Goal: Transaction & Acquisition: Purchase product/service

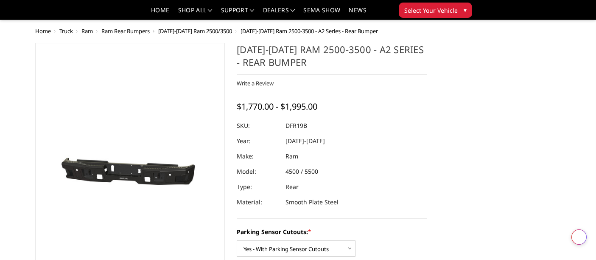
select select "2165"
select select "2166"
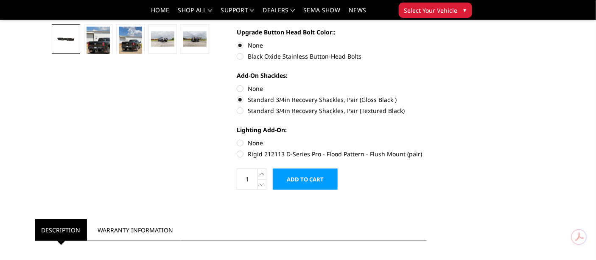
scroll to position [283, 0]
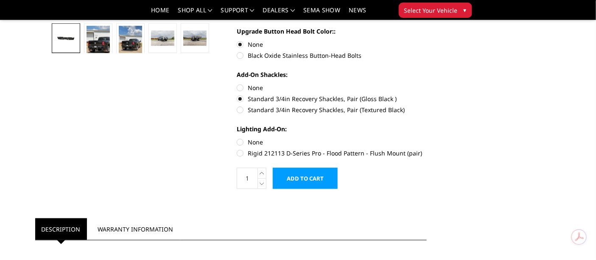
click at [304, 176] on input "Add to Cart" at bounding box center [305, 178] width 65 height 21
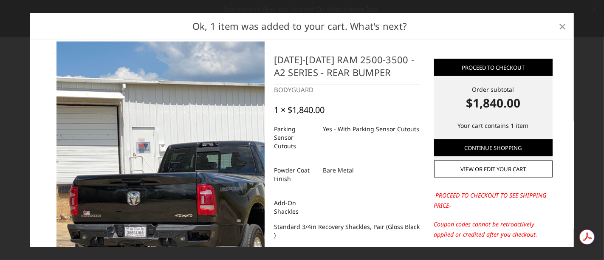
click at [562, 25] on span "×" at bounding box center [563, 26] width 8 height 18
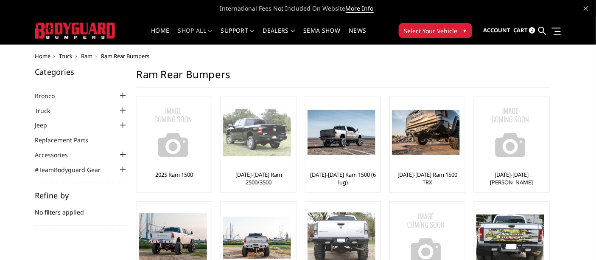
click at [259, 140] on img at bounding box center [257, 133] width 68 height 48
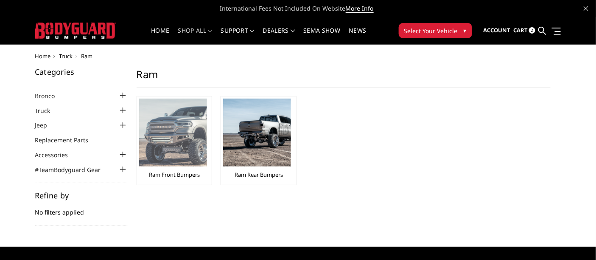
click at [177, 141] on img at bounding box center [173, 132] width 68 height 68
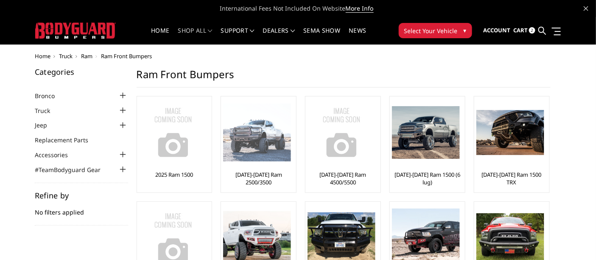
click at [248, 134] on img at bounding box center [257, 133] width 68 height 58
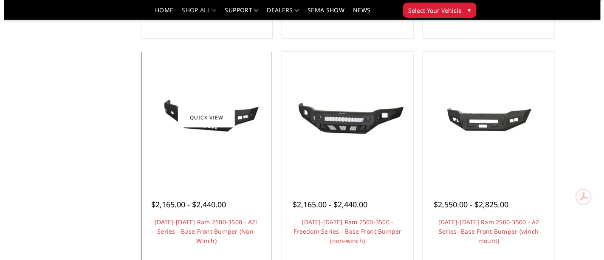
scroll to position [330, 0]
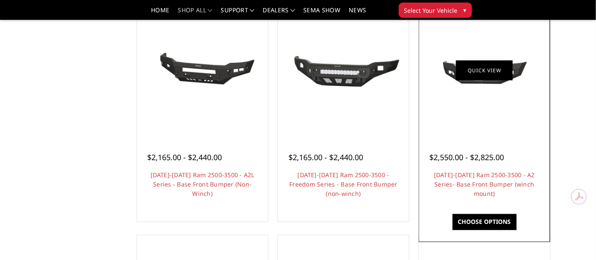
click at [481, 75] on link "Quick view" at bounding box center [484, 71] width 57 height 20
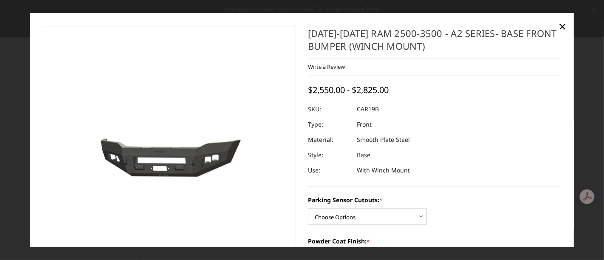
scroll to position [47, 0]
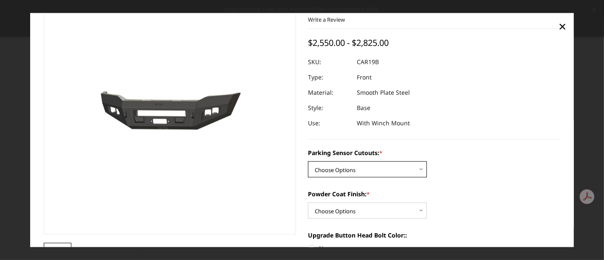
click at [365, 167] on select "Choose Options No - Without Parking Sensor Cutouts Yes - With Parking Sensor Cu…" at bounding box center [367, 169] width 119 height 16
select select "2015"
click at [308, 161] on select "Choose Options No - Without Parking Sensor Cutouts Yes - With Parking Sensor Cu…" at bounding box center [367, 169] width 119 height 16
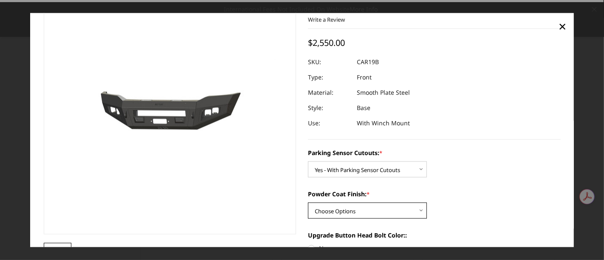
click at [339, 209] on select "Choose Options Bare Metal Textured Black Powder Coat" at bounding box center [367, 210] width 119 height 16
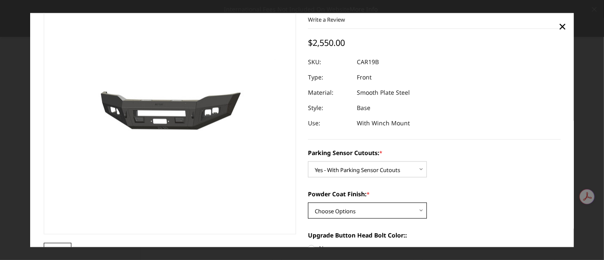
select select "2016"
click at [308, 202] on select "Choose Options Bare Metal Textured Black Powder Coat" at bounding box center [367, 210] width 119 height 16
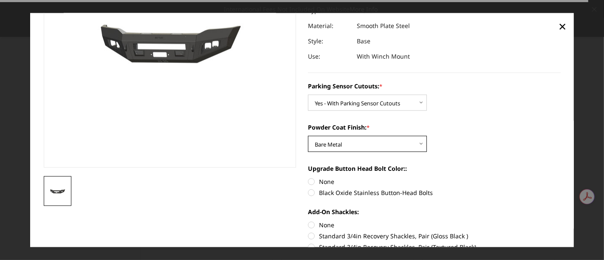
scroll to position [141, 0]
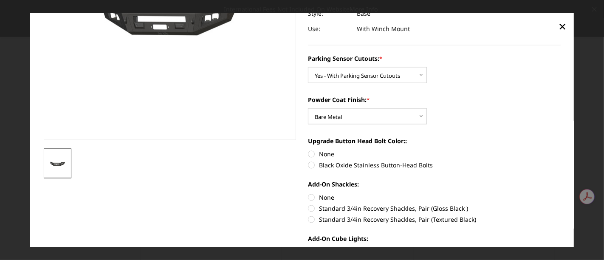
click at [308, 209] on label "Standard 3/4in Recovery Shackles, Pair (Gloss Black )" at bounding box center [434, 208] width 253 height 9
click at [560, 193] on input "Standard 3/4in Recovery Shackles, Pair (Gloss Black )" at bounding box center [560, 193] width 0 height 0
radio input "true"
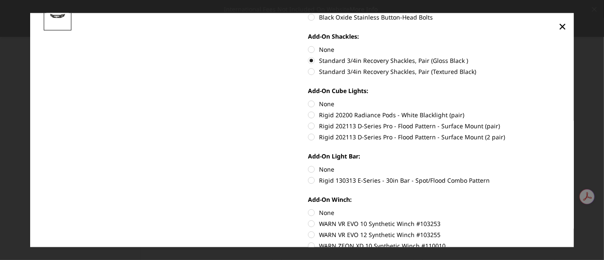
scroll to position [330, 0]
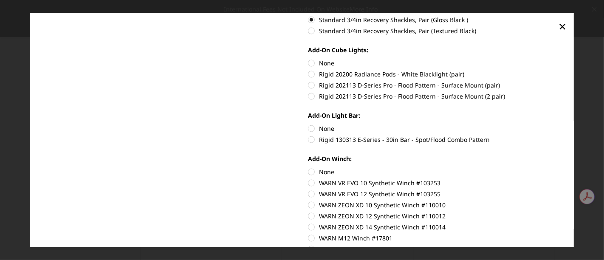
click at [309, 172] on label "None" at bounding box center [434, 171] width 253 height 9
click at [308, 168] on input "None" at bounding box center [308, 167] width 0 height 0
radio input "true"
click at [308, 126] on label "None" at bounding box center [434, 128] width 253 height 9
click at [308, 124] on input "None" at bounding box center [308, 124] width 0 height 0
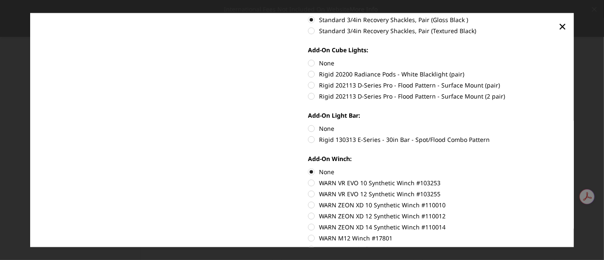
radio input "true"
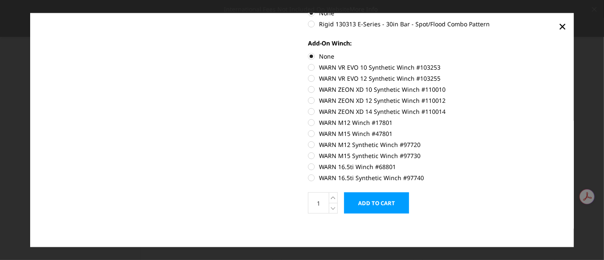
scroll to position [446, 0]
click at [360, 199] on input "Add to Cart" at bounding box center [376, 201] width 65 height 21
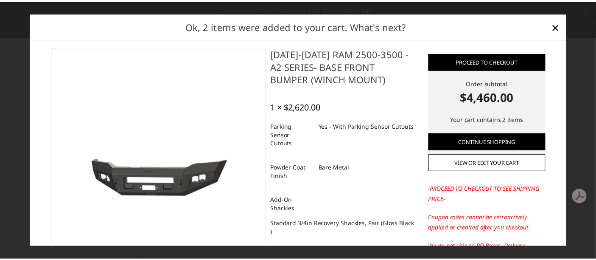
scroll to position [0, 0]
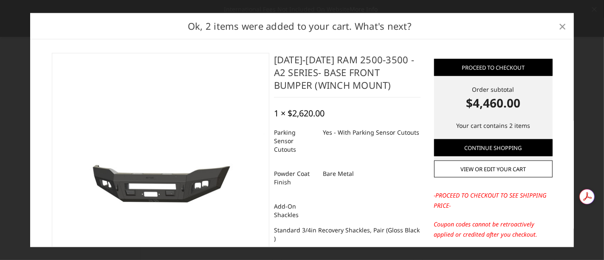
click at [561, 26] on span "×" at bounding box center [563, 26] width 8 height 18
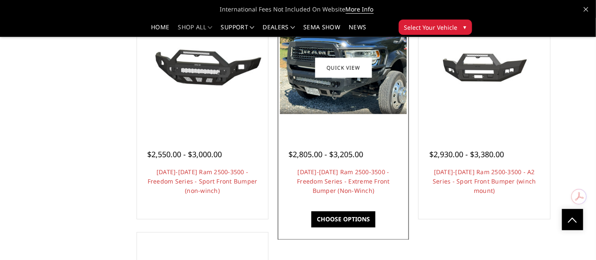
scroll to position [566, 0]
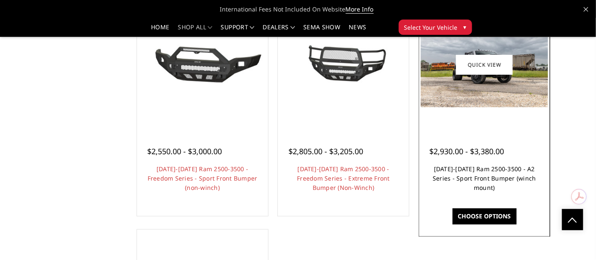
click at [472, 180] on link "2019-2025 Ram 2500-3500 - A2 Series - Sport Front Bumper (winch mount)" at bounding box center [485, 178] width 104 height 27
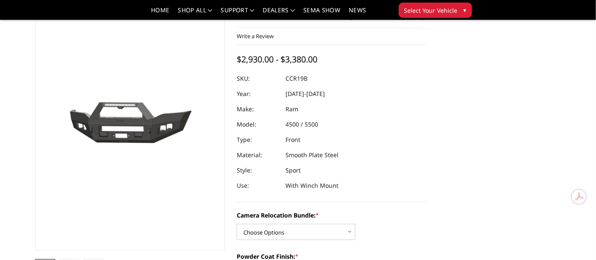
scroll to position [94, 0]
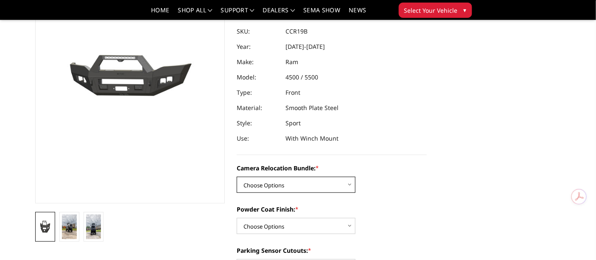
click at [278, 185] on select "Choose Options WITHOUT Camera Relocation Bundle WITH Camera Relocation Bundle" at bounding box center [296, 185] width 119 height 16
click at [282, 181] on select "Choose Options WITHOUT Camera Relocation Bundle WITH Camera Relocation Bundle" at bounding box center [296, 185] width 119 height 16
select select "2602"
click at [237, 177] on select "Choose Options WITHOUT Camera Relocation Bundle WITH Camera Relocation Bundle" at bounding box center [296, 185] width 119 height 16
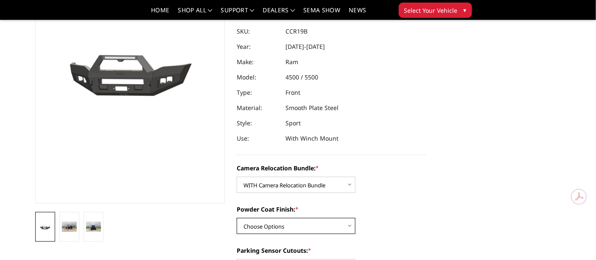
click at [279, 224] on select "Choose Options Textured Black Powder Coat Bare Metal" at bounding box center [296, 226] width 119 height 16
select select "2600"
click at [237, 218] on select "Choose Options Textured Black Powder Coat Bare Metal" at bounding box center [296, 226] width 119 height 16
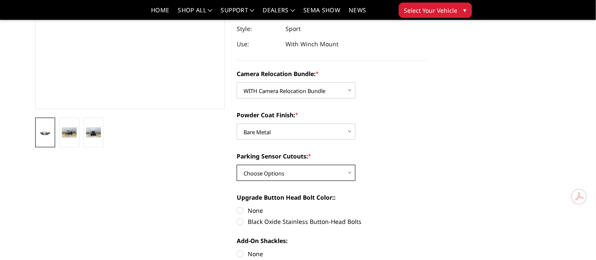
click at [257, 175] on select "Choose Options Yes - With Parking Sensor Cutouts No - Without Parking Sensor Cu…" at bounding box center [296, 173] width 119 height 16
select select "2599"
click at [237, 165] on select "Choose Options Yes - With Parking Sensor Cutouts No - Without Parking Sensor Cu…" at bounding box center [296, 173] width 119 height 16
click at [238, 210] on label "None" at bounding box center [332, 210] width 190 height 9
click at [237, 206] on input "None" at bounding box center [237, 206] width 0 height 0
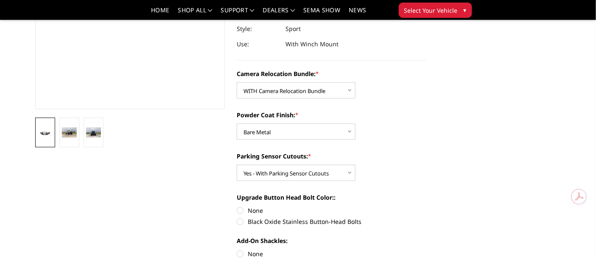
radio input "true"
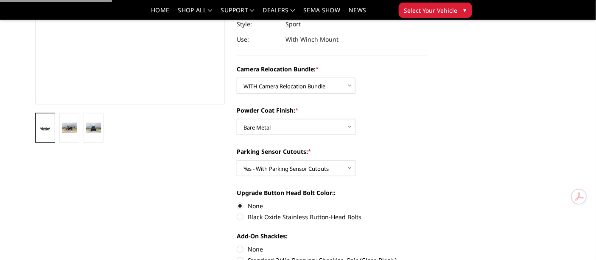
scroll to position [236, 0]
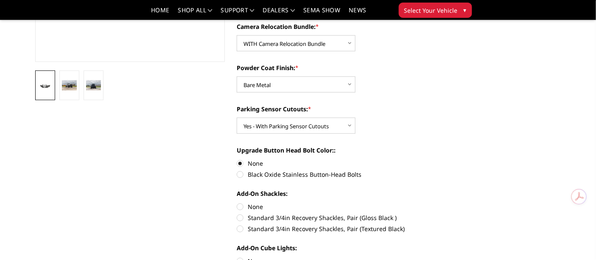
click at [240, 217] on label "Standard 3/4in Recovery Shackles, Pair (Gloss Black )" at bounding box center [332, 217] width 190 height 9
click at [427, 202] on input "Standard 3/4in Recovery Shackles, Pair (Gloss Black )" at bounding box center [427, 202] width 0 height 0
radio input "true"
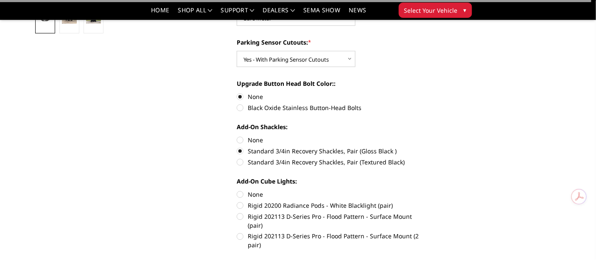
scroll to position [330, 0]
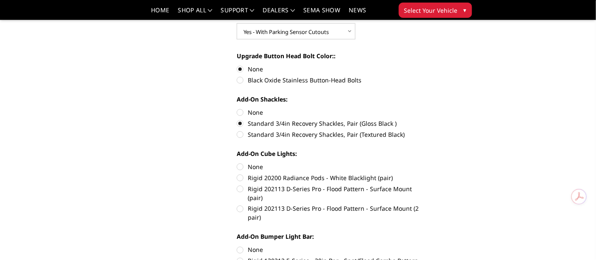
click at [239, 167] on label "None" at bounding box center [332, 166] width 190 height 9
click at [237, 163] on input "None" at bounding box center [237, 162] width 0 height 0
radio input "true"
click at [241, 245] on label "None" at bounding box center [332, 249] width 190 height 9
click at [237, 245] on input "None" at bounding box center [237, 245] width 0 height 0
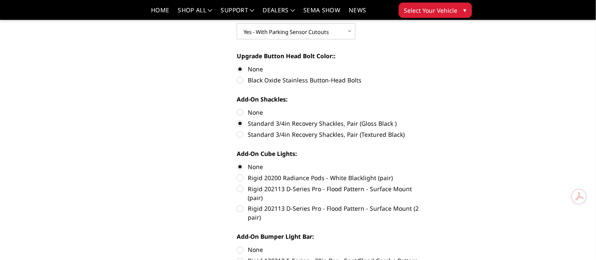
radio input "true"
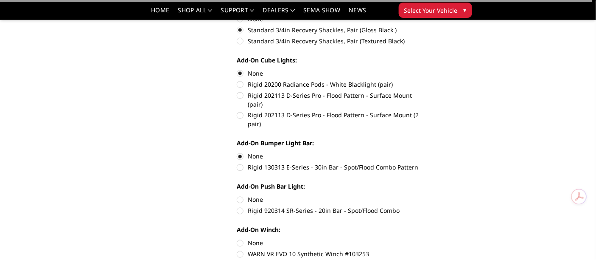
scroll to position [425, 0]
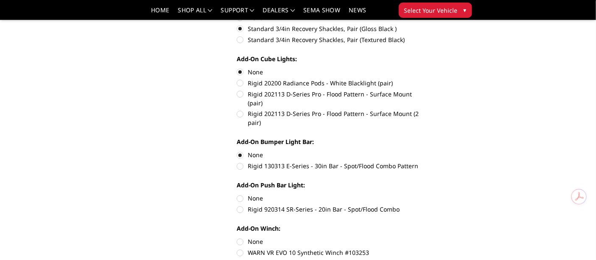
click at [241, 194] on label "None" at bounding box center [332, 198] width 190 height 9
click at [237, 194] on input "None" at bounding box center [237, 194] width 0 height 0
radio input "true"
click at [241, 237] on label "None" at bounding box center [332, 241] width 190 height 9
click at [237, 237] on input "None" at bounding box center [237, 237] width 0 height 0
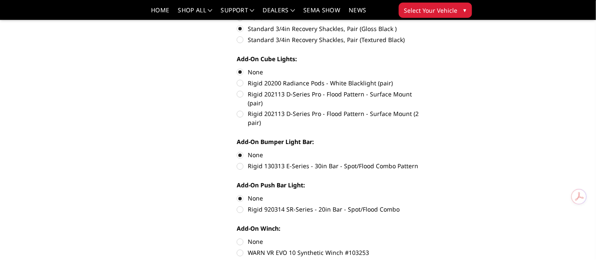
radio input "true"
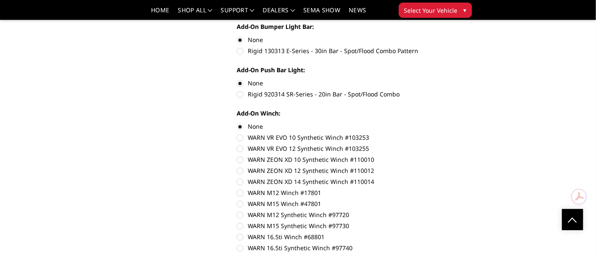
scroll to position [566, 0]
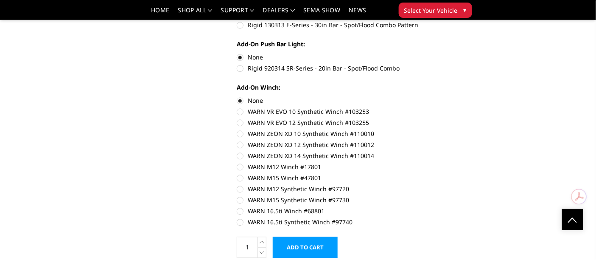
click at [312, 238] on input "Add to Cart" at bounding box center [305, 246] width 65 height 21
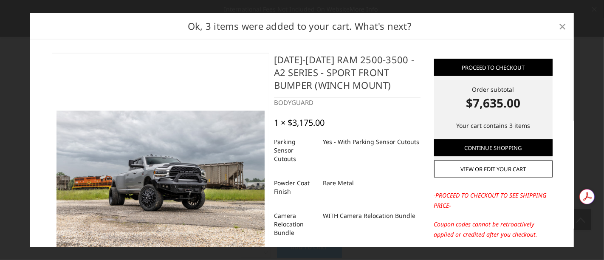
click at [564, 25] on span "×" at bounding box center [563, 26] width 8 height 18
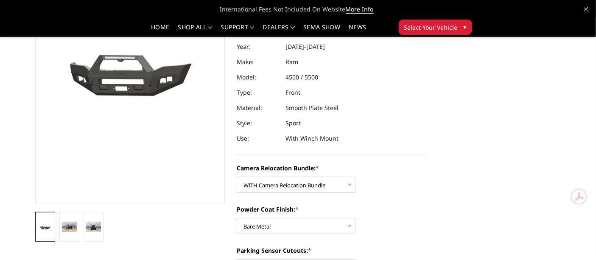
scroll to position [0, 0]
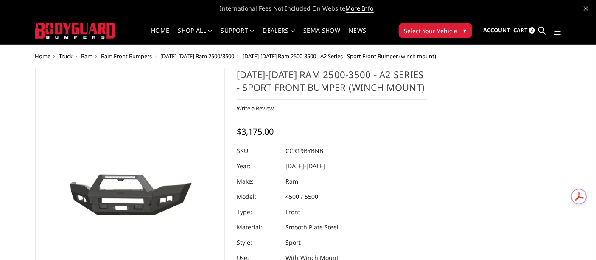
click at [532, 28] on span "3" at bounding box center [532, 30] width 6 height 6
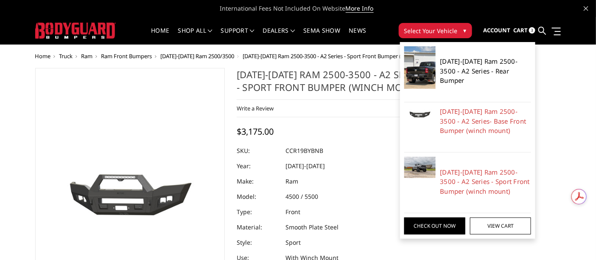
click at [464, 63] on link "[DATE]-[DATE] Ram 2500-3500 - A2 Series - Rear Bumper" at bounding box center [486, 70] width 91 height 29
